Goal: Task Accomplishment & Management: Complete application form

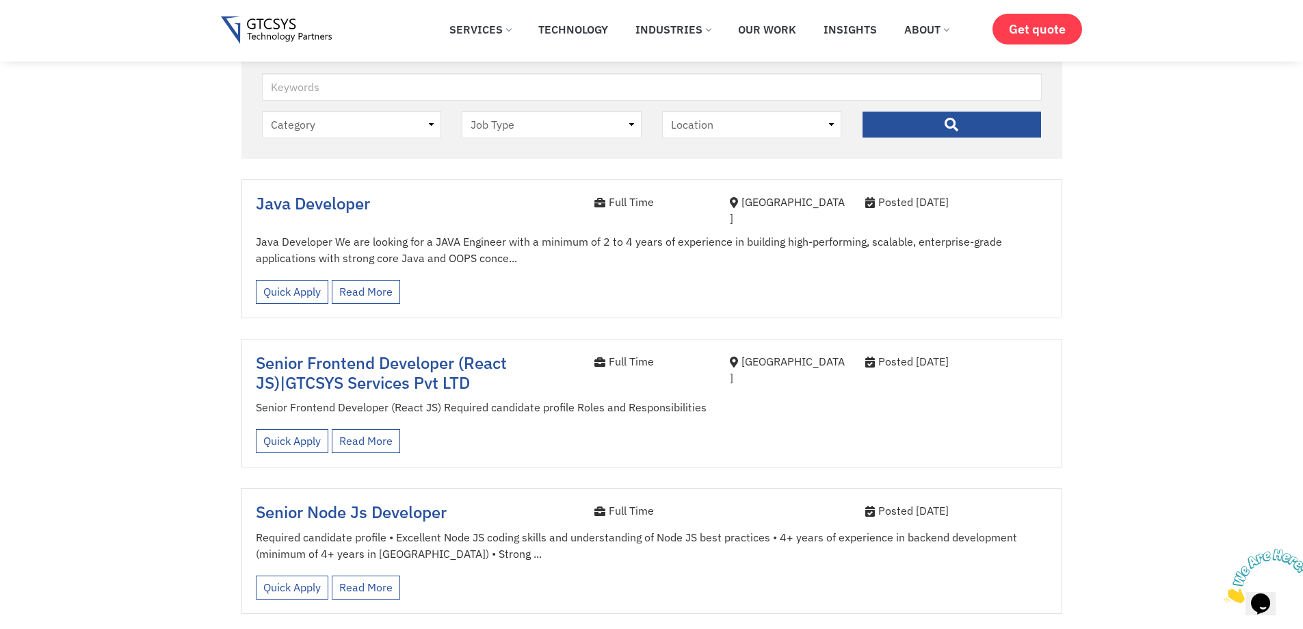
click at [398, 371] on span "GTCSYS Services Pvt LTD" at bounding box center [377, 382] width 185 height 22
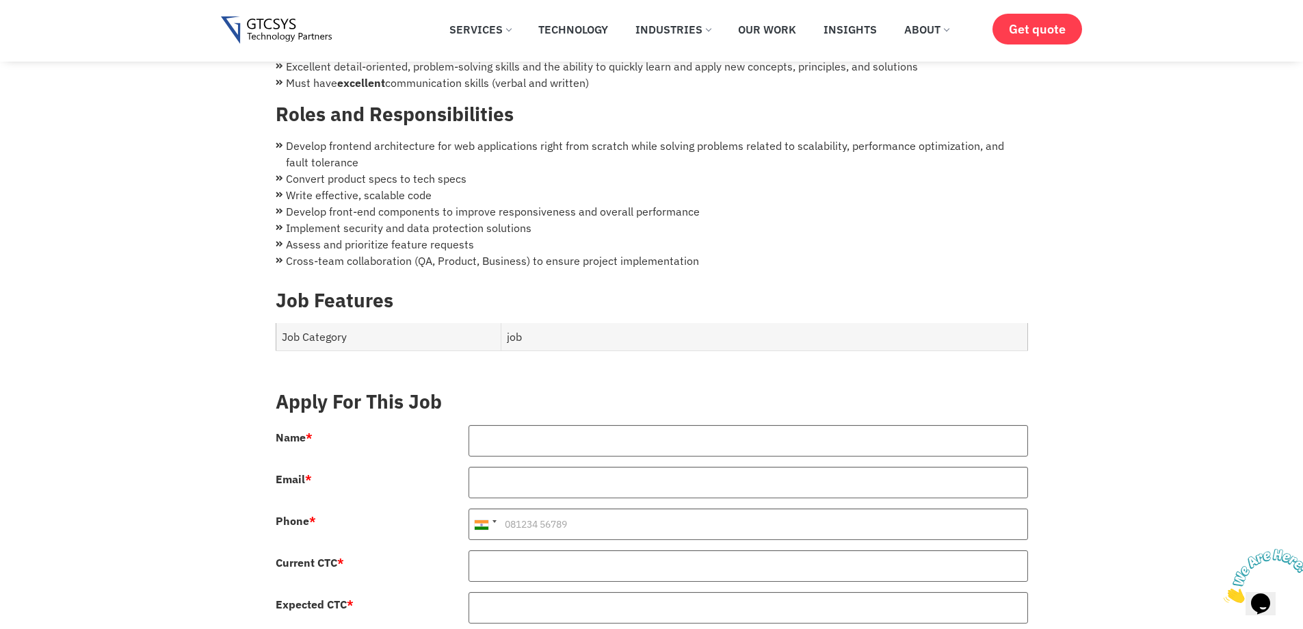
scroll to position [342, 0]
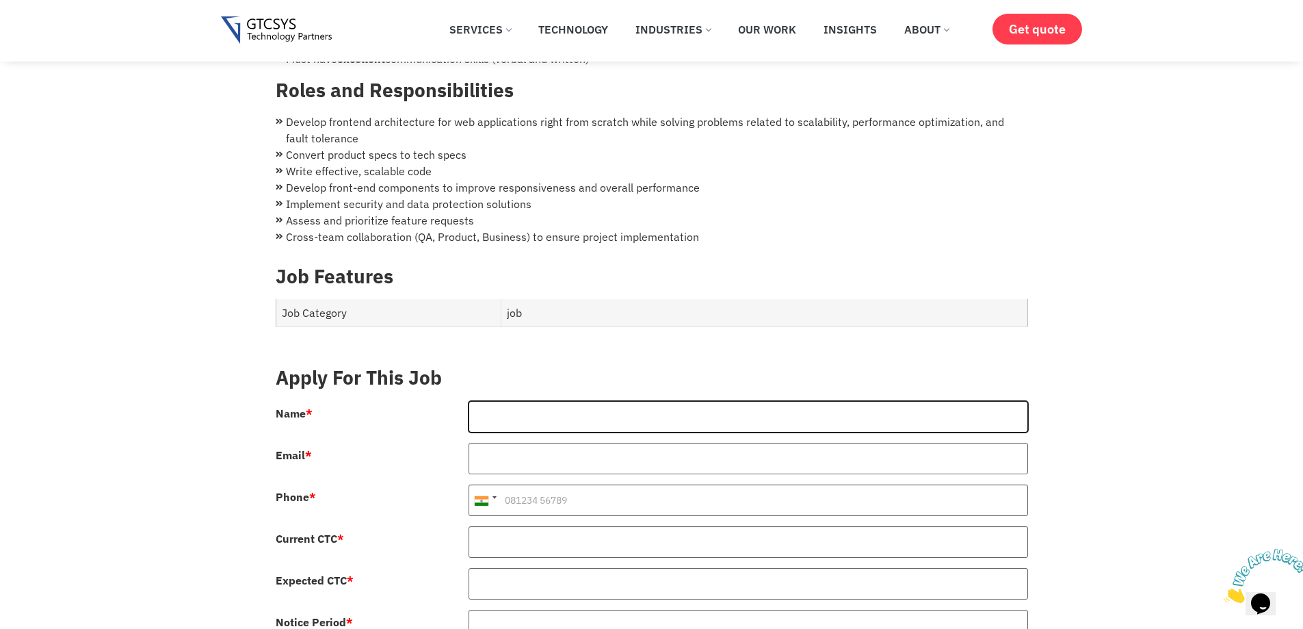
click at [591, 407] on input "Name *" at bounding box center [748, 416] width 559 height 31
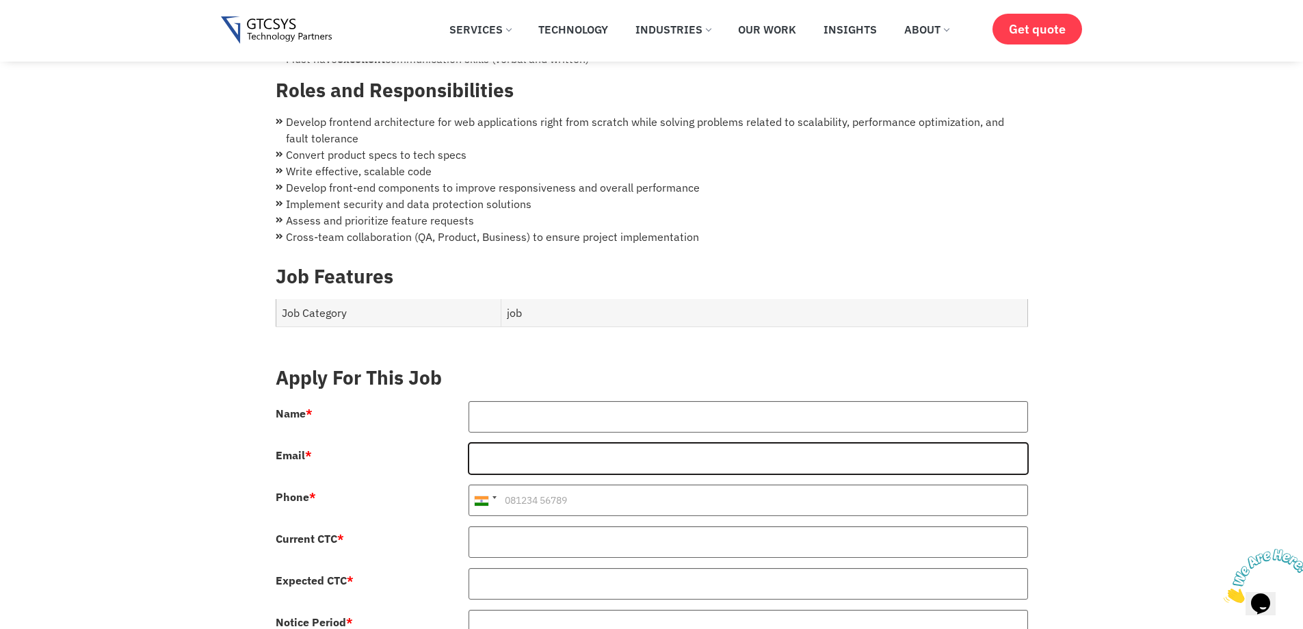
click at [557, 450] on input "Email *" at bounding box center [748, 458] width 559 height 31
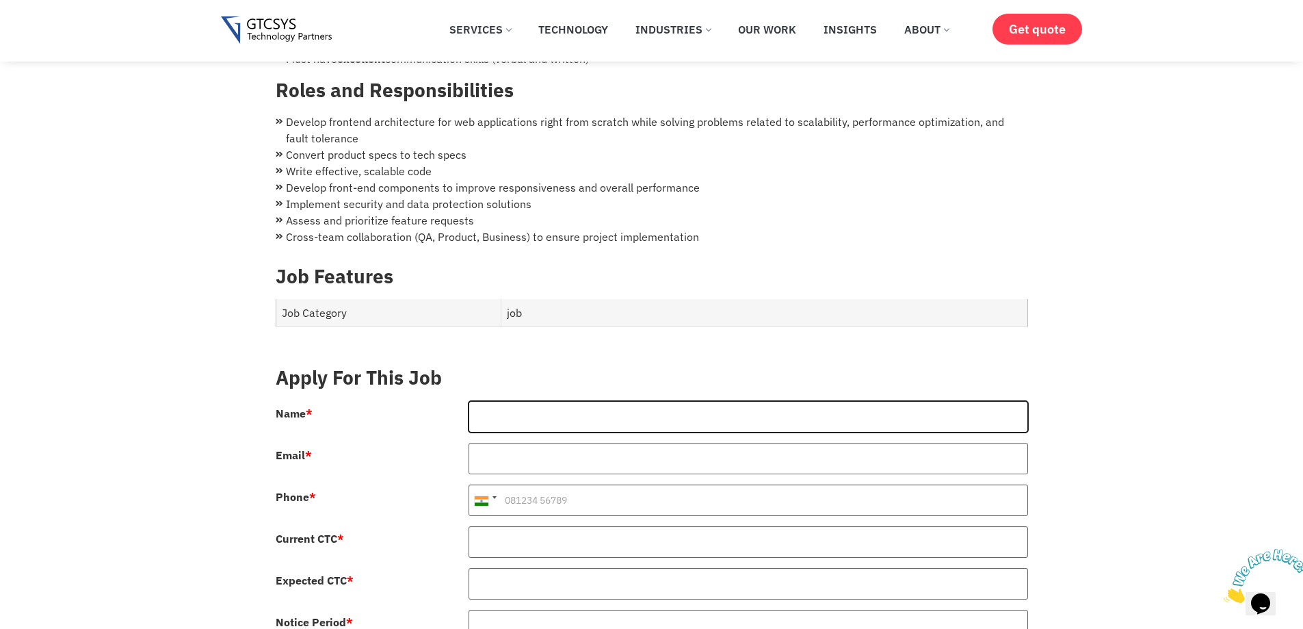
click at [540, 409] on input "Name *" at bounding box center [748, 416] width 559 height 31
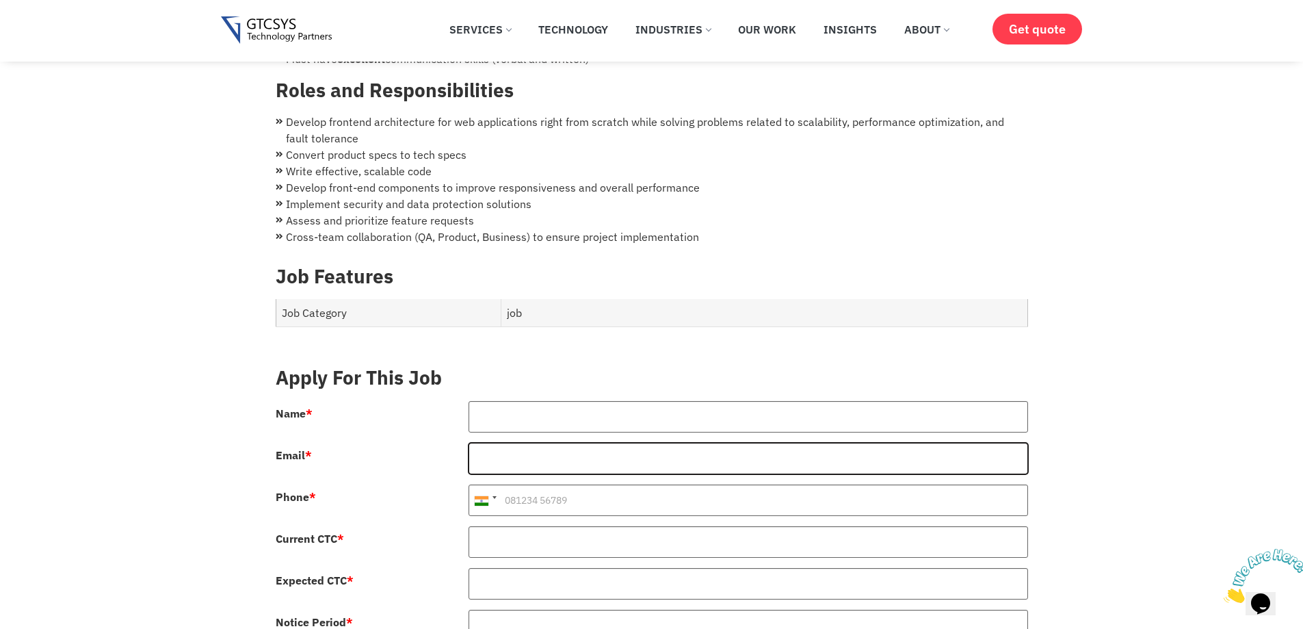
click at [543, 443] on input "Email *" at bounding box center [748, 458] width 559 height 31
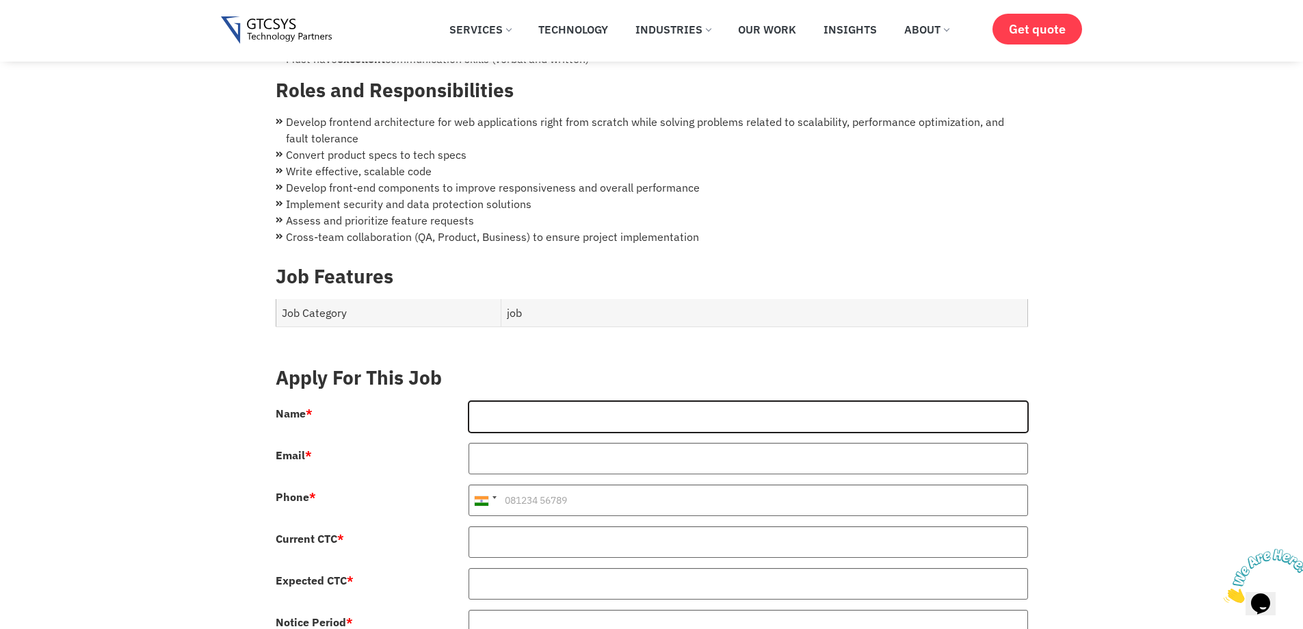
click at [544, 401] on input "Name *" at bounding box center [748, 416] width 559 height 31
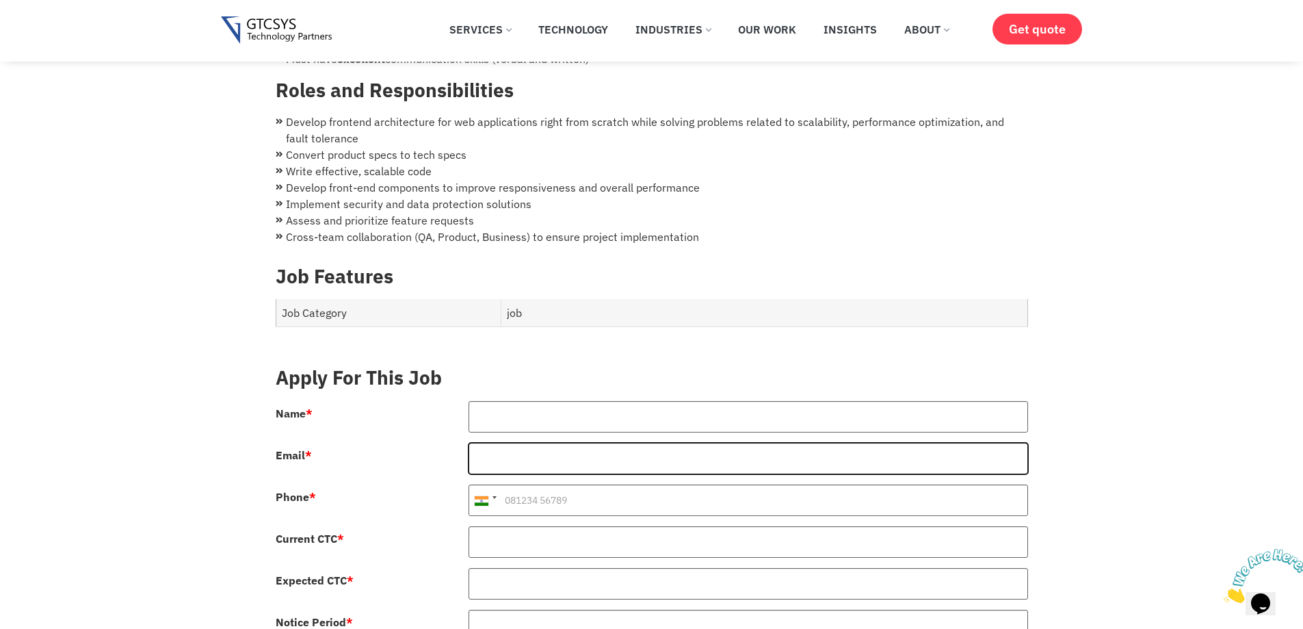
click at [536, 449] on input "Email *" at bounding box center [748, 458] width 559 height 31
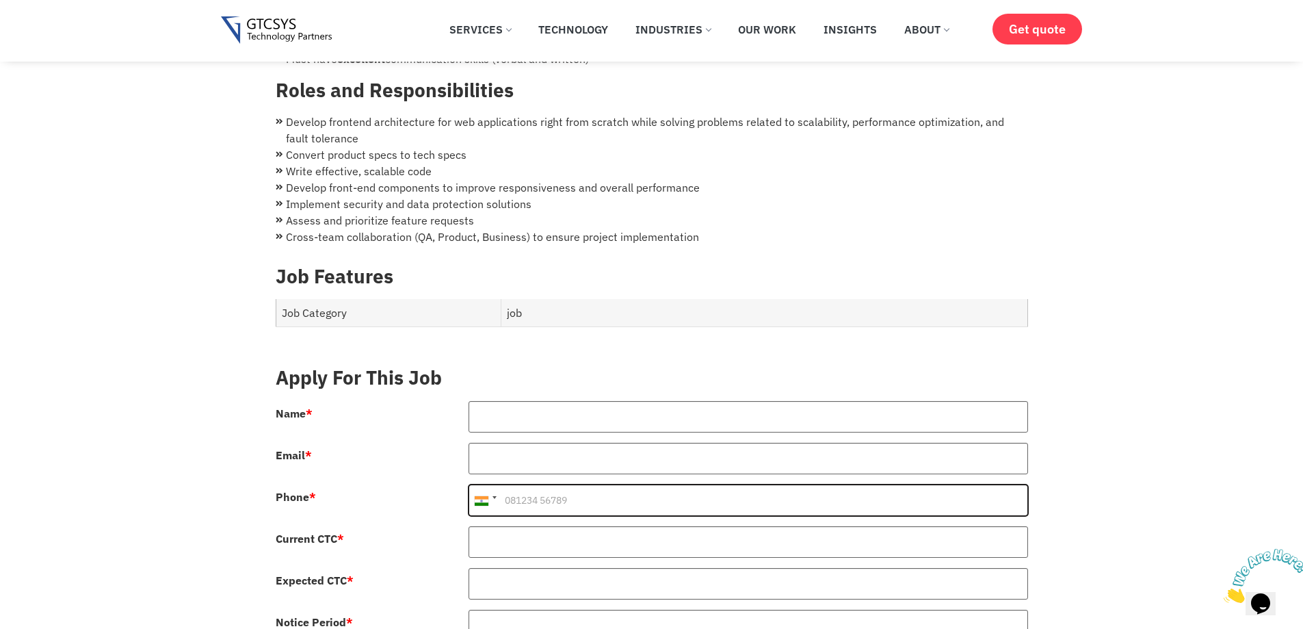
click at [542, 494] on input "Phone *" at bounding box center [748, 499] width 559 height 31
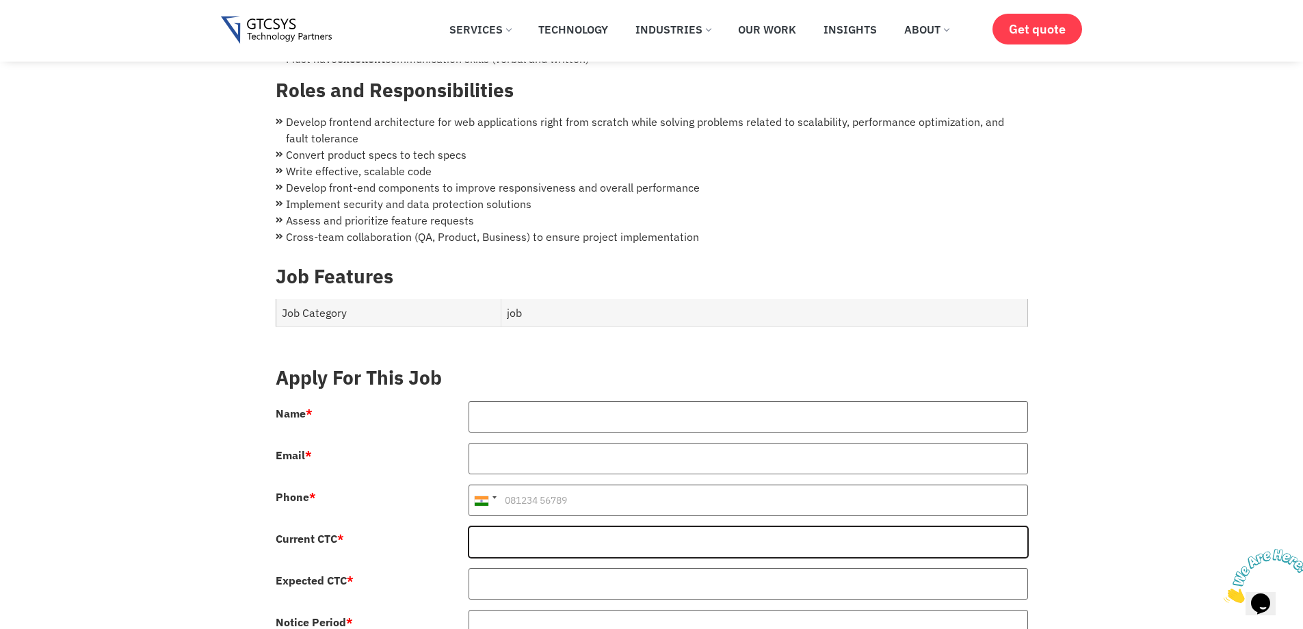
click at [545, 526] on input "Current CTC *" at bounding box center [748, 541] width 559 height 31
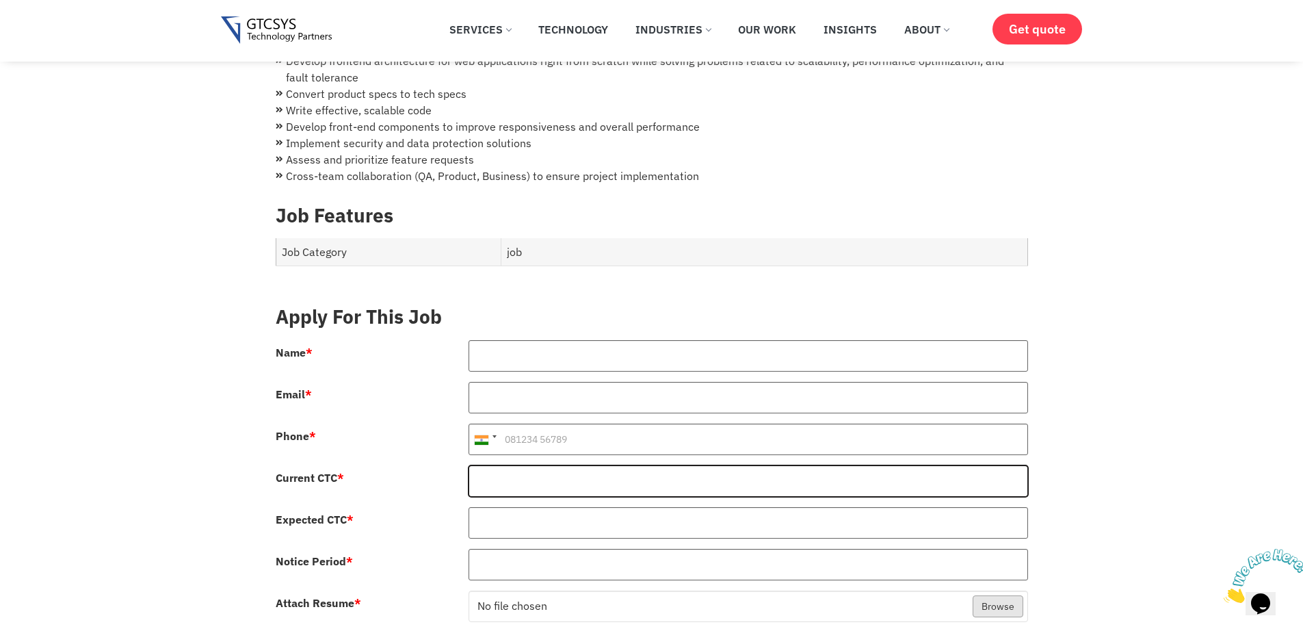
scroll to position [479, 0]
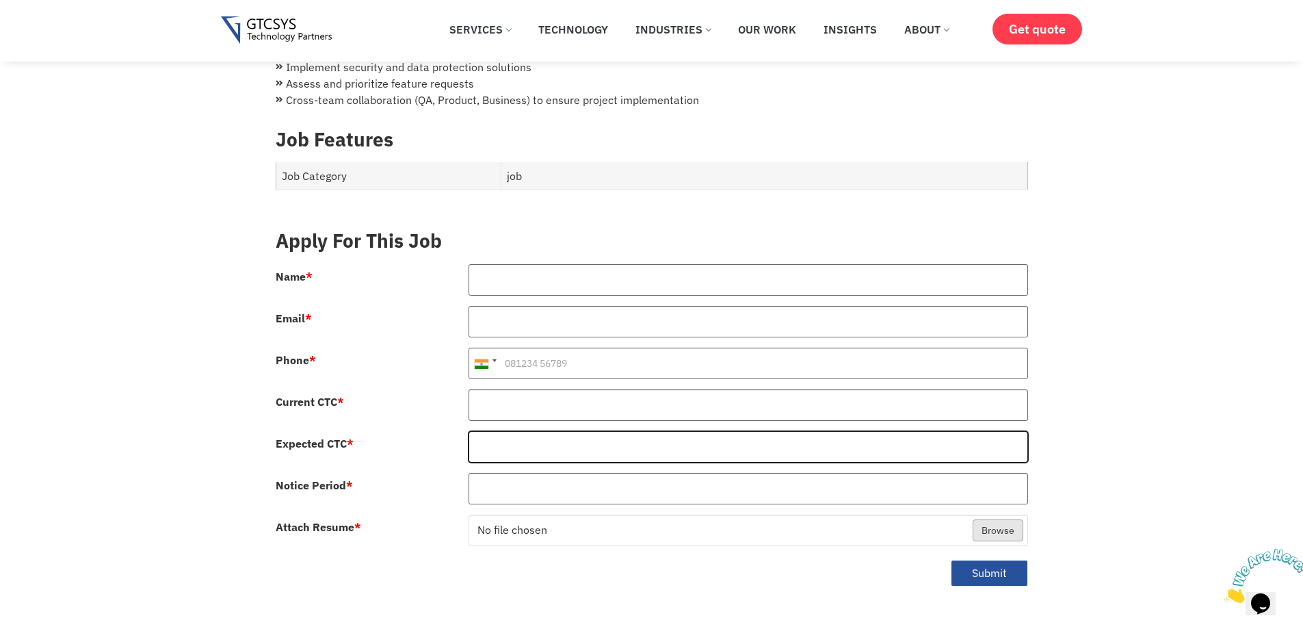
click at [596, 438] on input "Expected CTC *" at bounding box center [748, 446] width 559 height 31
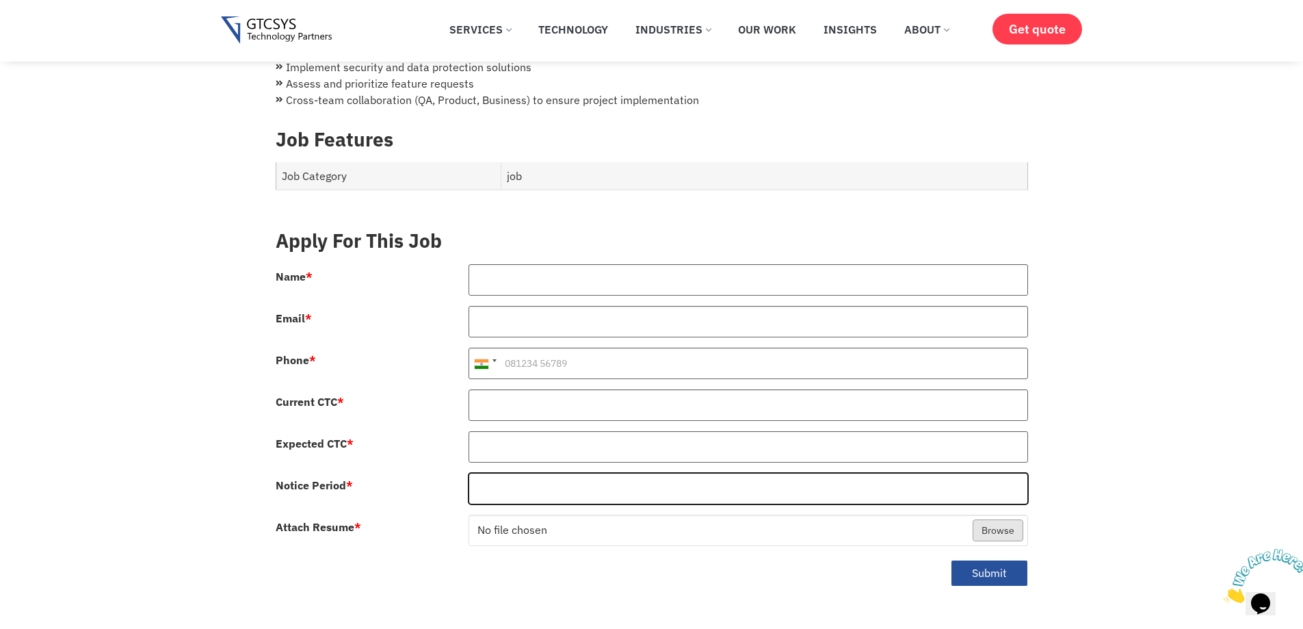
click at [563, 473] on input "Notice Period *" at bounding box center [748, 488] width 559 height 31
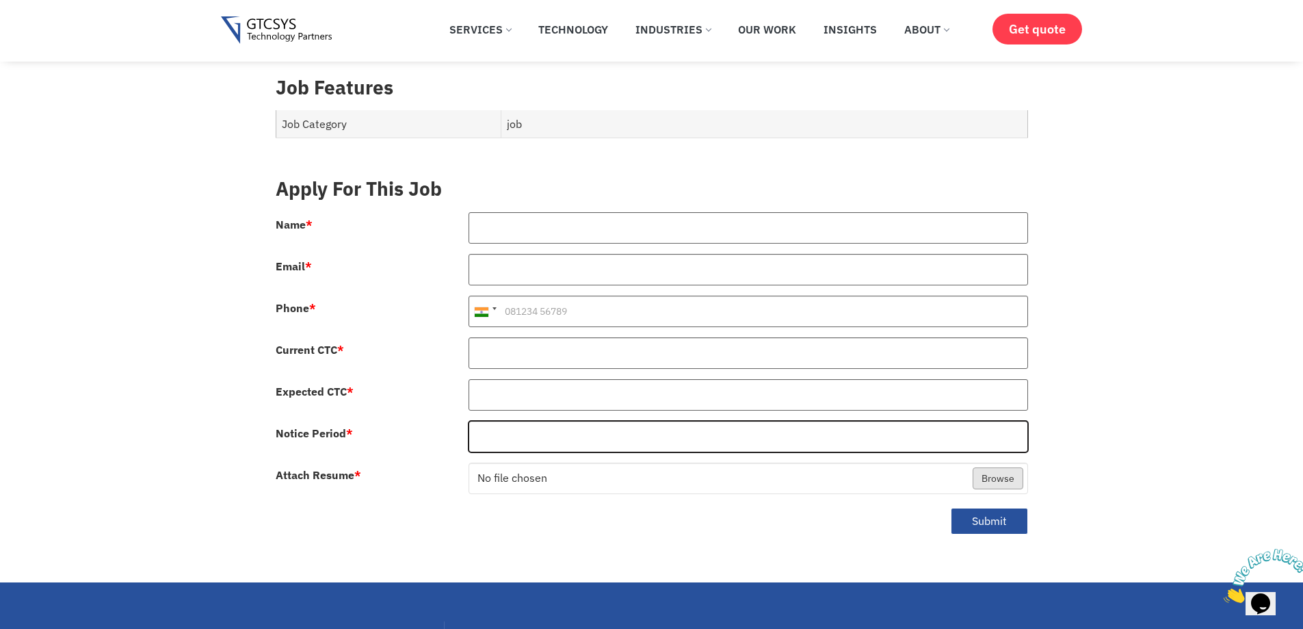
scroll to position [616, 0]
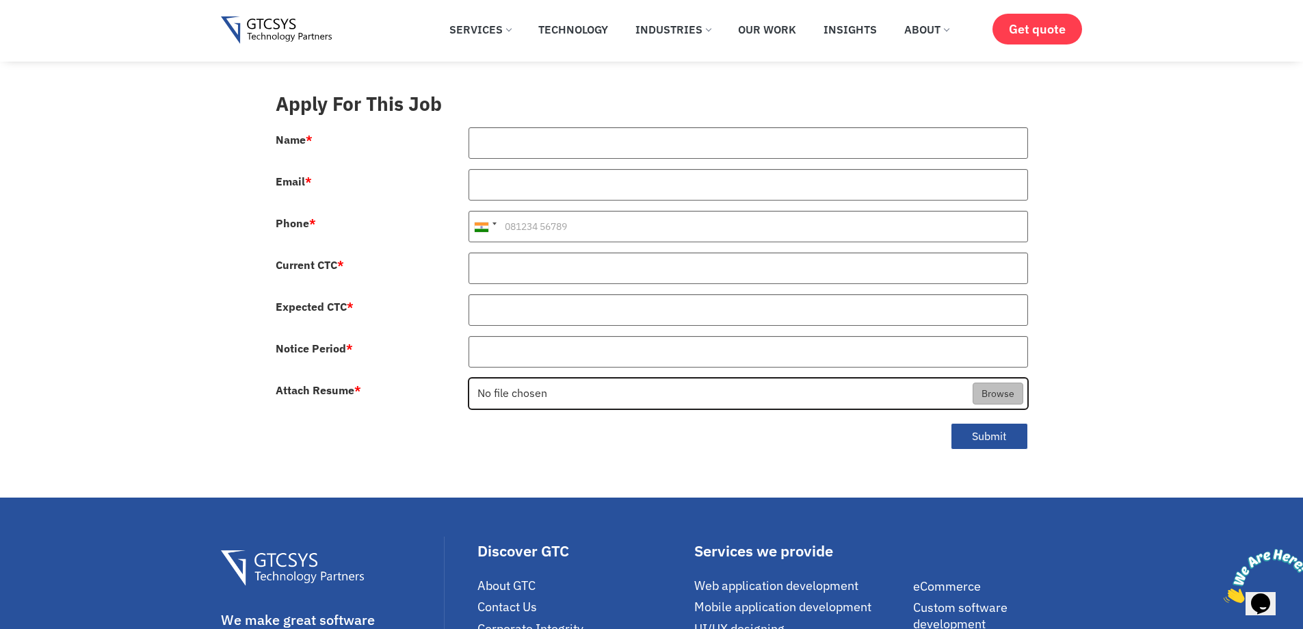
click at [544, 379] on input "Attach Resume *" at bounding box center [748, 393] width 558 height 31
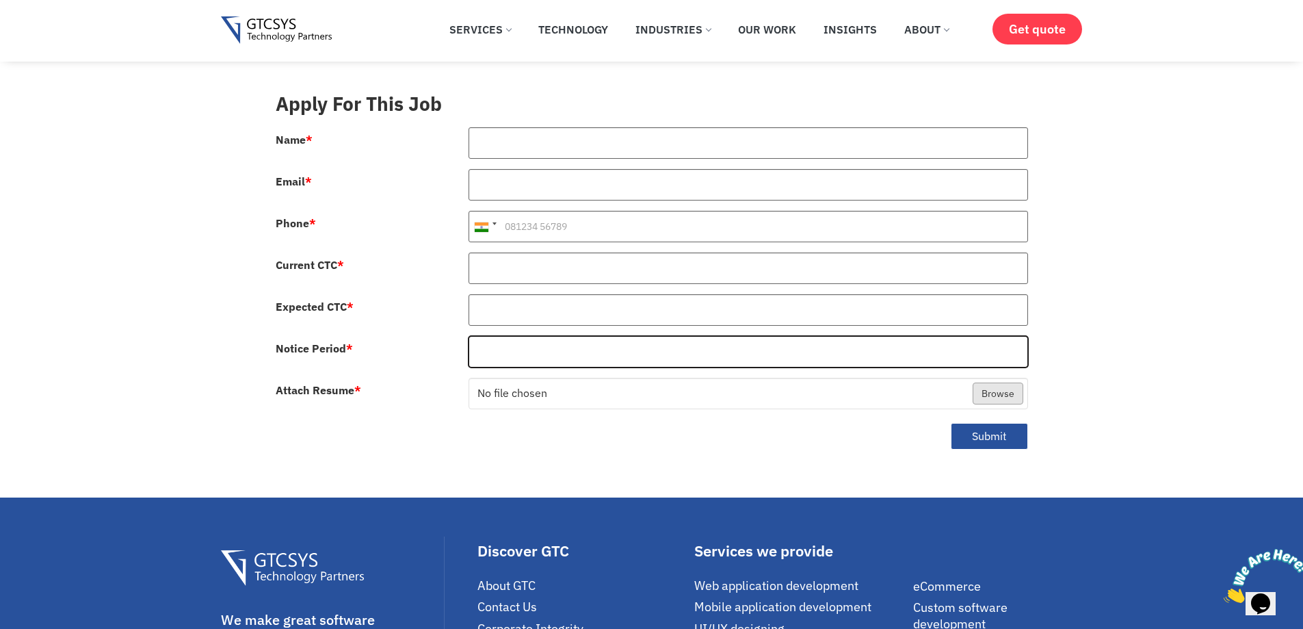
click at [541, 341] on input "Notice Period *" at bounding box center [748, 351] width 559 height 31
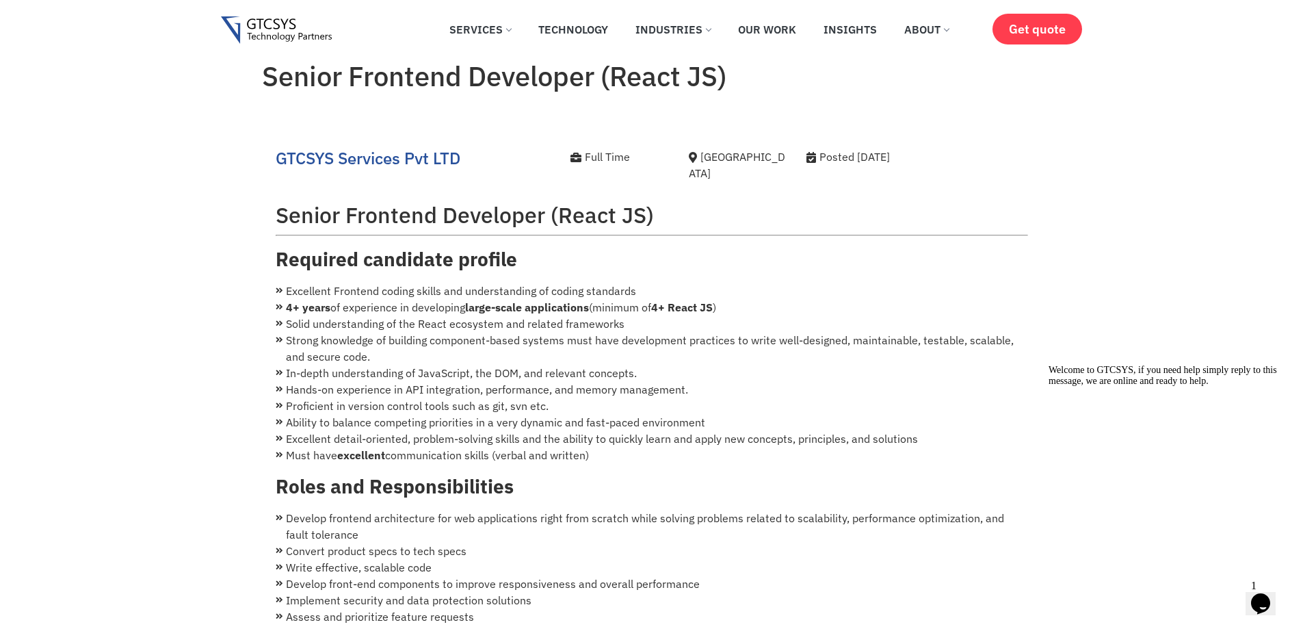
scroll to position [0, 0]
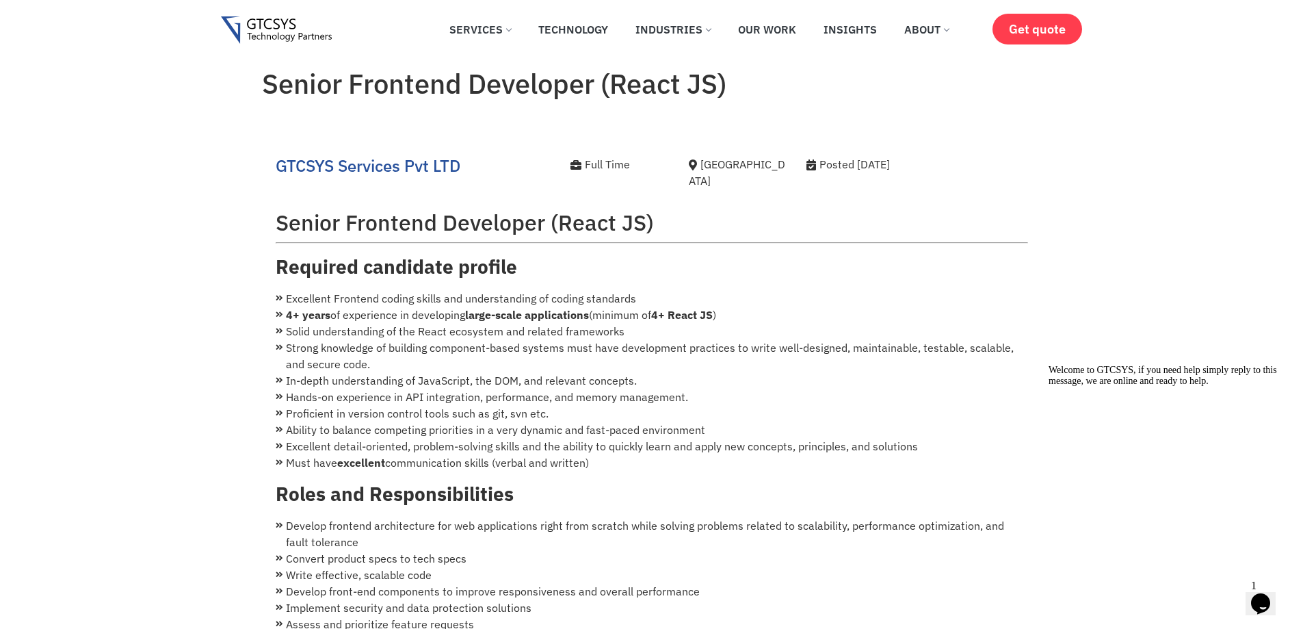
click at [1049, 365] on icon "Chat attention grabber" at bounding box center [1049, 365] width 0 height 0
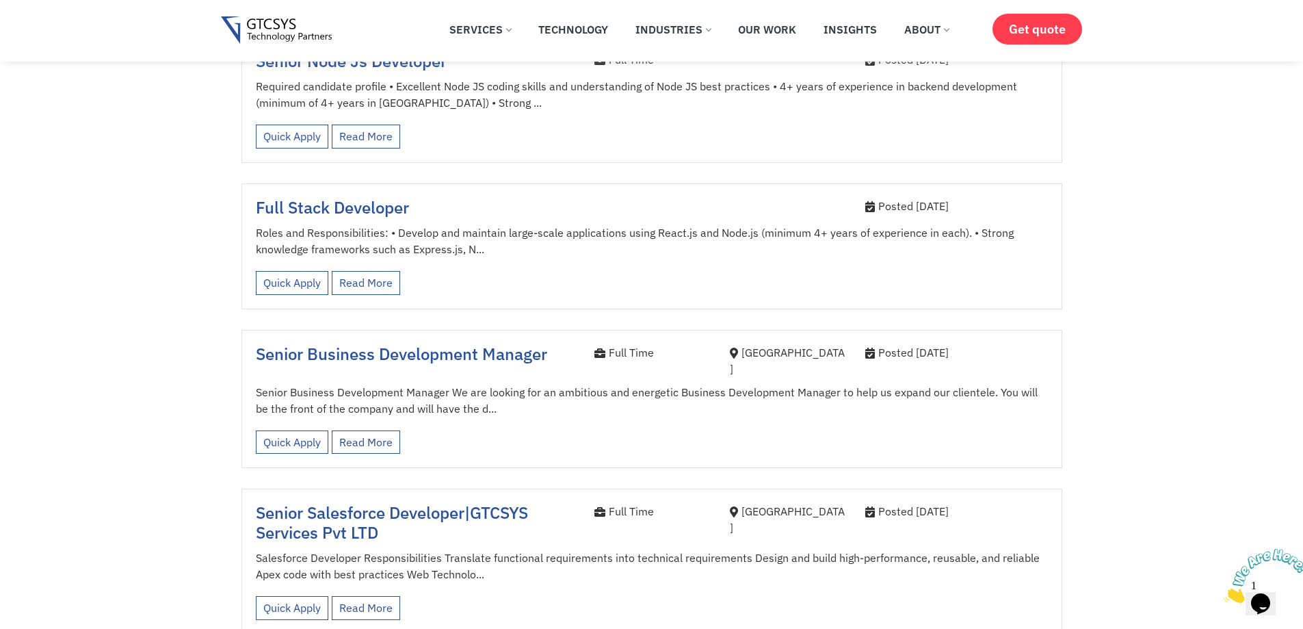
scroll to position [752, 0]
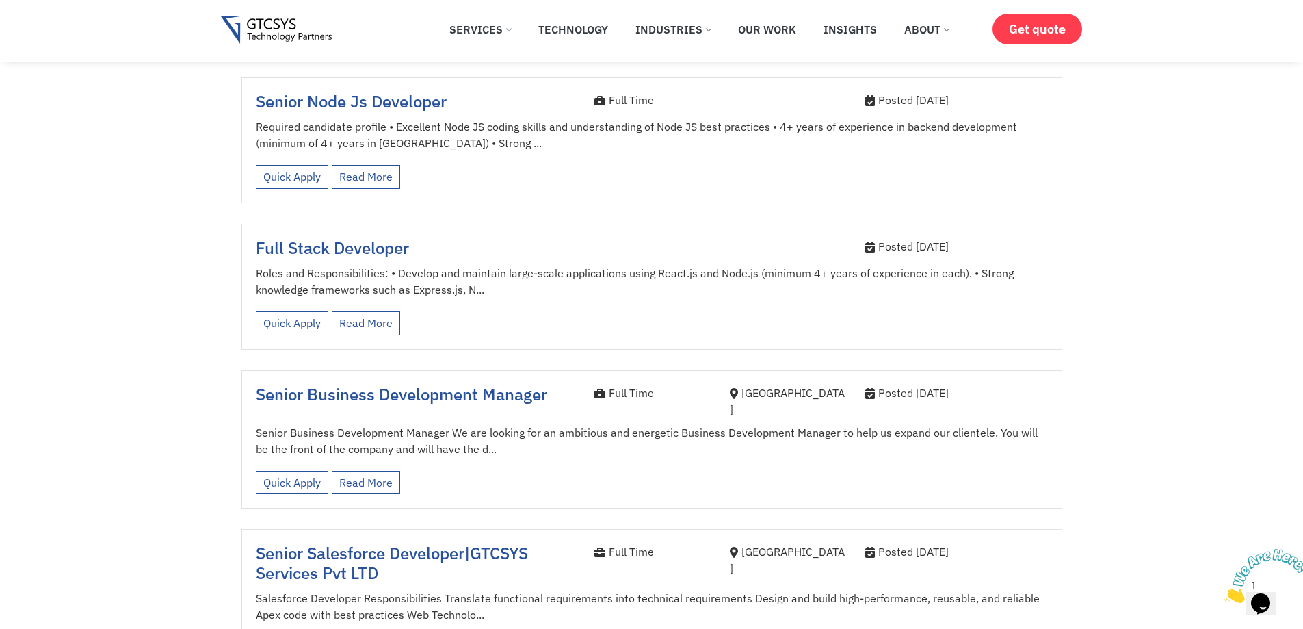
click at [349, 239] on span "Full Stack Developer" at bounding box center [332, 248] width 153 height 22
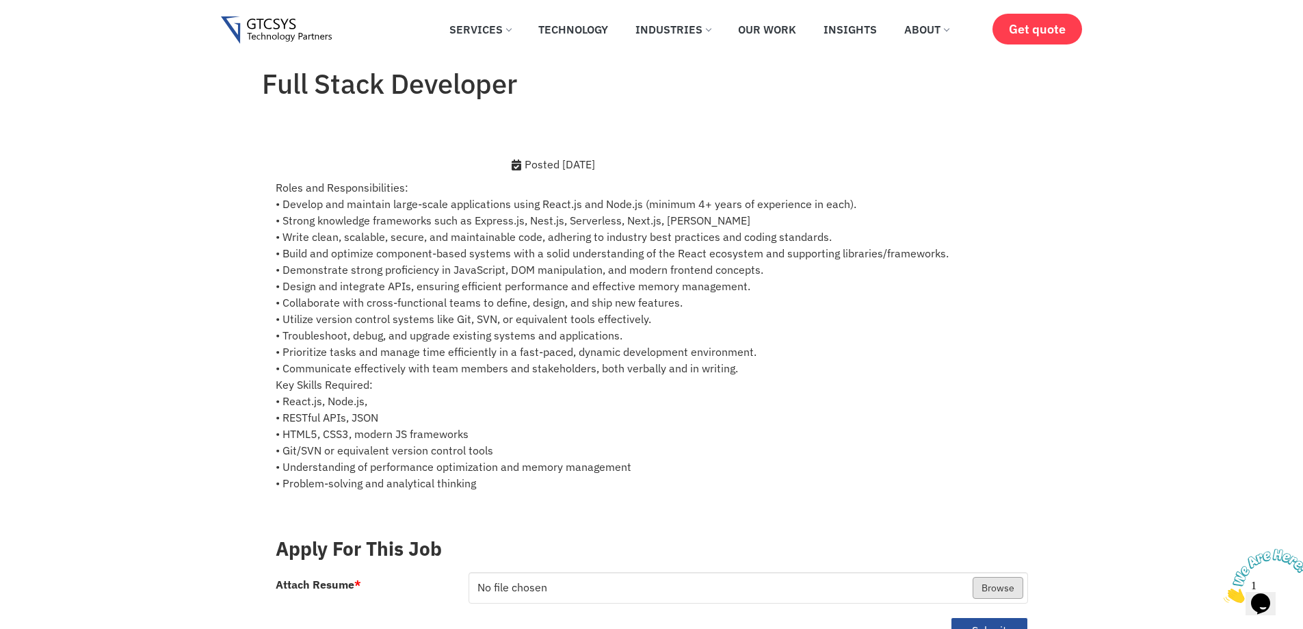
click at [578, 218] on p "Roles and Responsibilities: • Develop and maintain large-scale applications usi…" at bounding box center [652, 335] width 752 height 312
drag, startPoint x: 661, startPoint y: 223, endPoint x: 791, endPoint y: 220, distance: 129.3
click at [791, 220] on p "Roles and Responsibilities: • Develop and maintain large-scale applications usi…" at bounding box center [652, 335] width 752 height 312
click at [690, 308] on p "Roles and Responsibilities: • Develop and maintain large-scale applications usi…" at bounding box center [652, 335] width 752 height 312
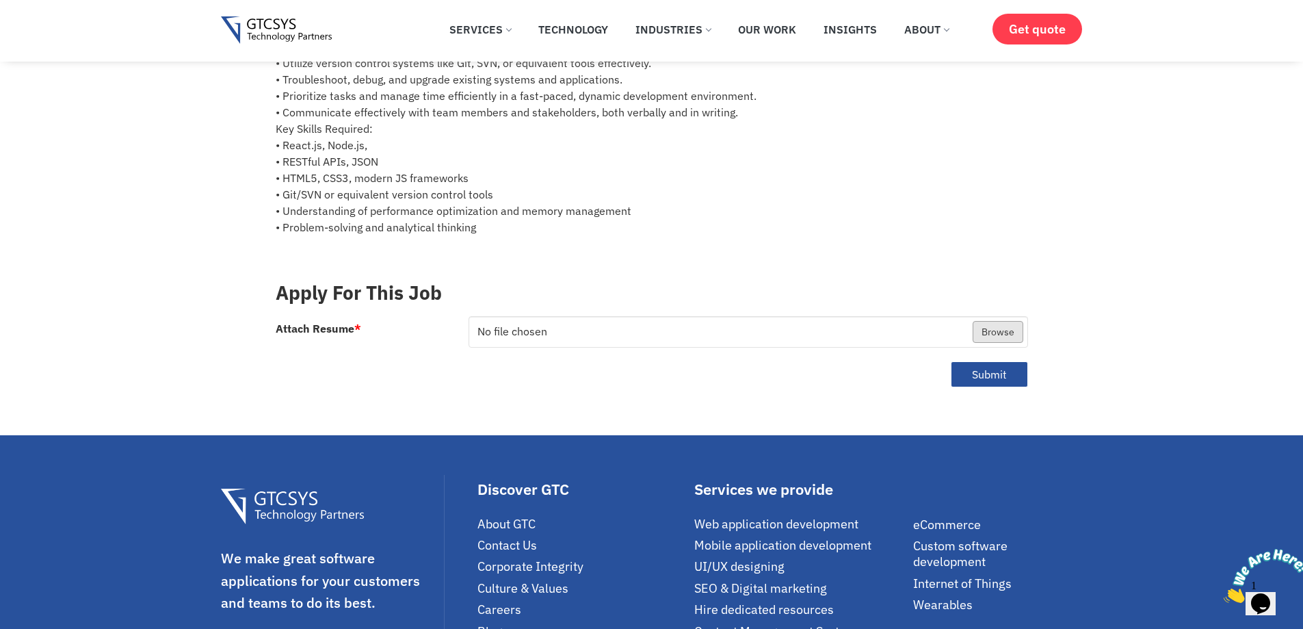
scroll to position [274, 0]
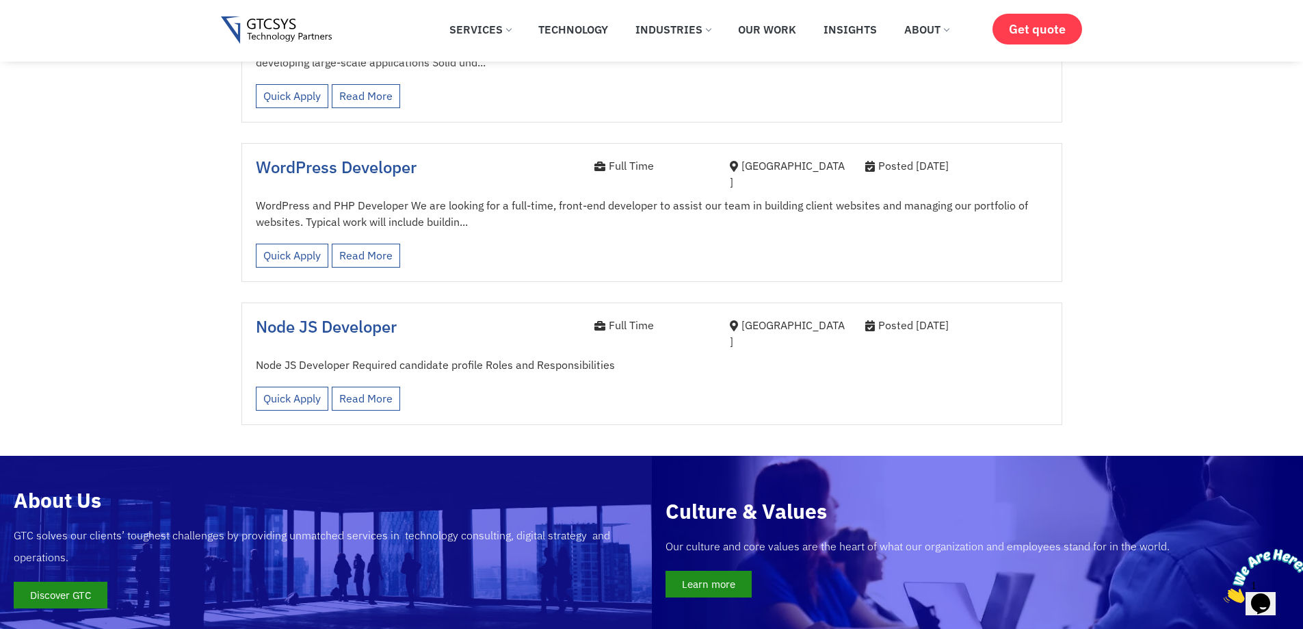
scroll to position [2325, 0]
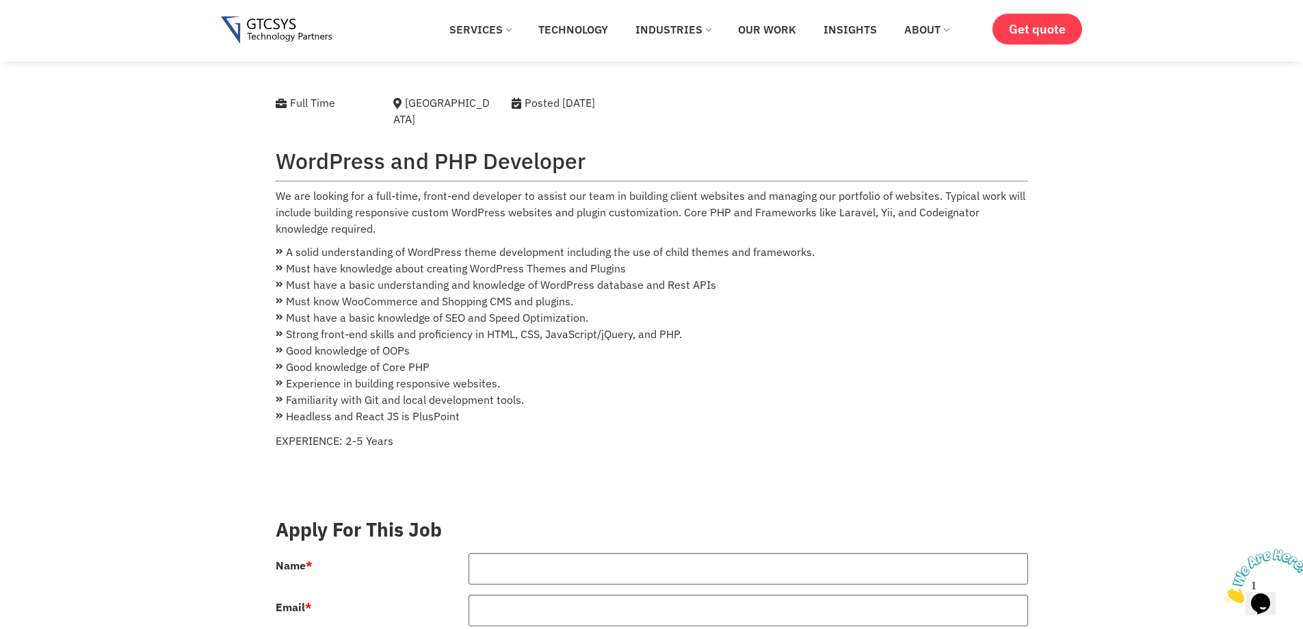
scroll to position [342, 0]
